Goal: Find specific page/section: Find specific page/section

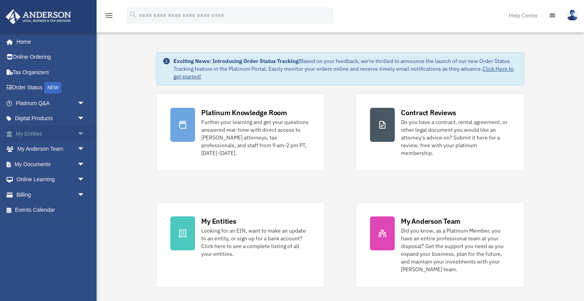
click at [81, 133] on span "arrow_drop_down" at bounding box center [84, 134] width 15 height 16
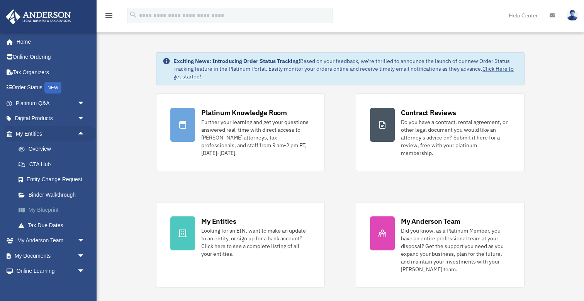
click at [57, 208] on link "My Blueprint" at bounding box center [54, 209] width 86 height 15
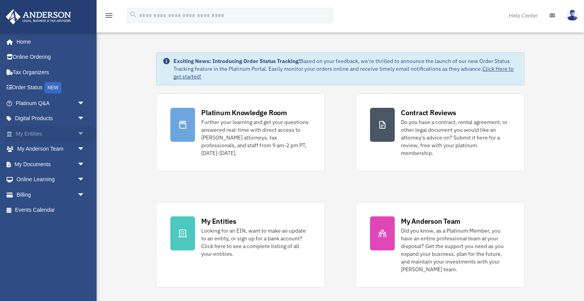
click at [83, 132] on span "arrow_drop_down" at bounding box center [84, 134] width 15 height 16
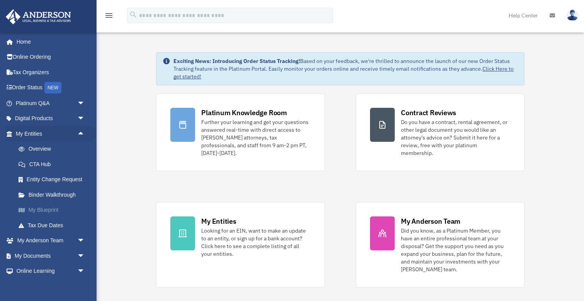
click at [48, 206] on link "My Blueprint" at bounding box center [54, 209] width 86 height 15
